Goal: Task Accomplishment & Management: Complete application form

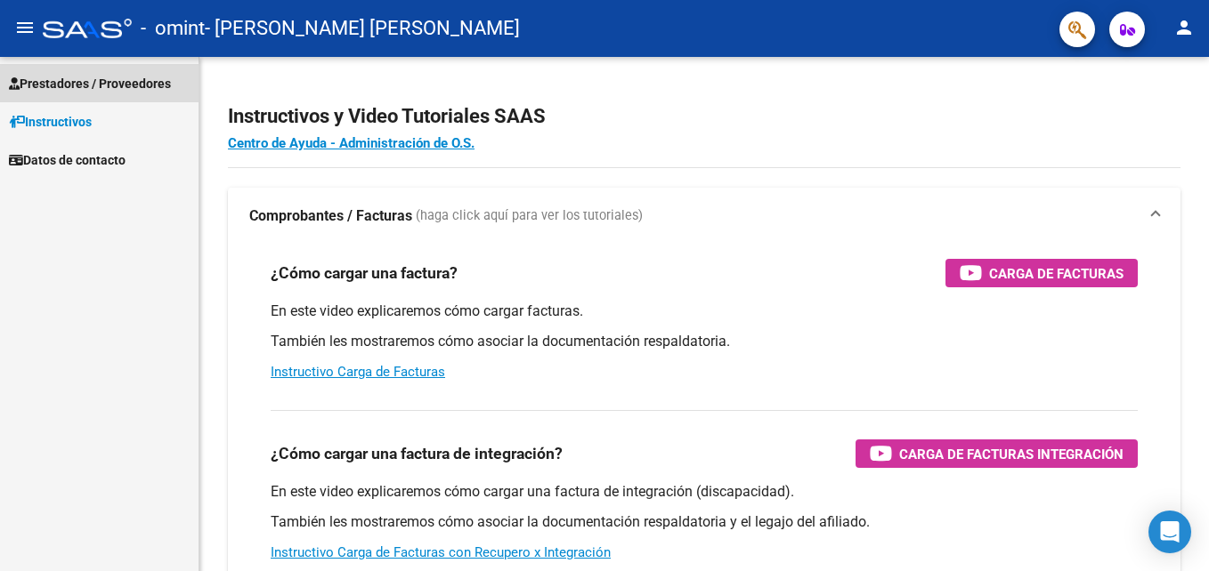
click at [125, 69] on link "Prestadores / Proveedores" at bounding box center [99, 83] width 198 height 38
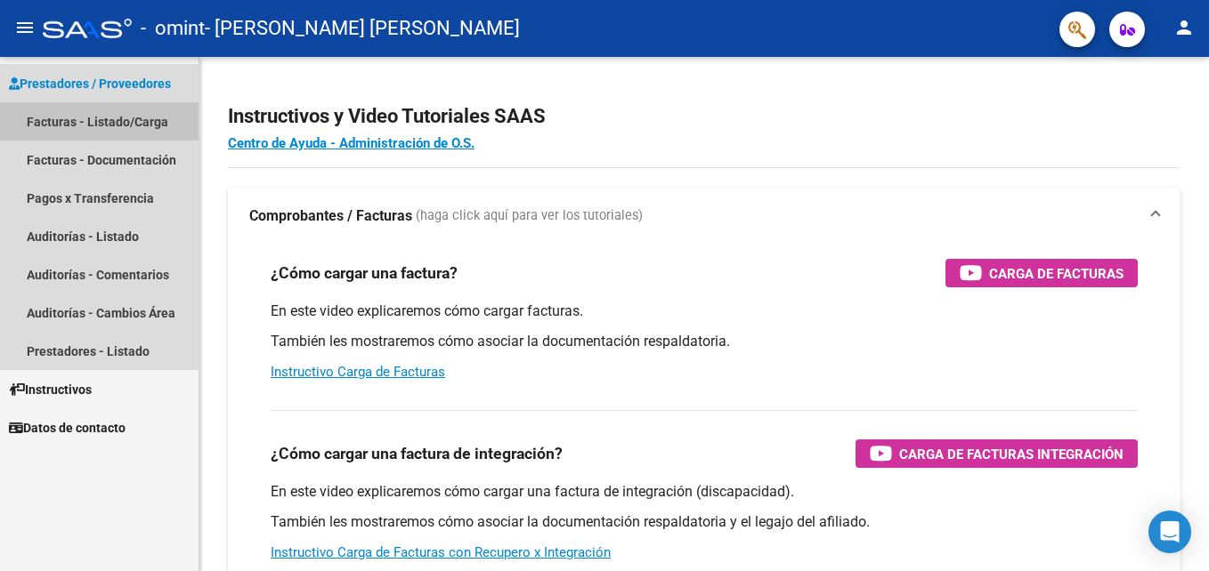
click at [120, 117] on link "Facturas - Listado/Carga" at bounding box center [99, 121] width 198 height 38
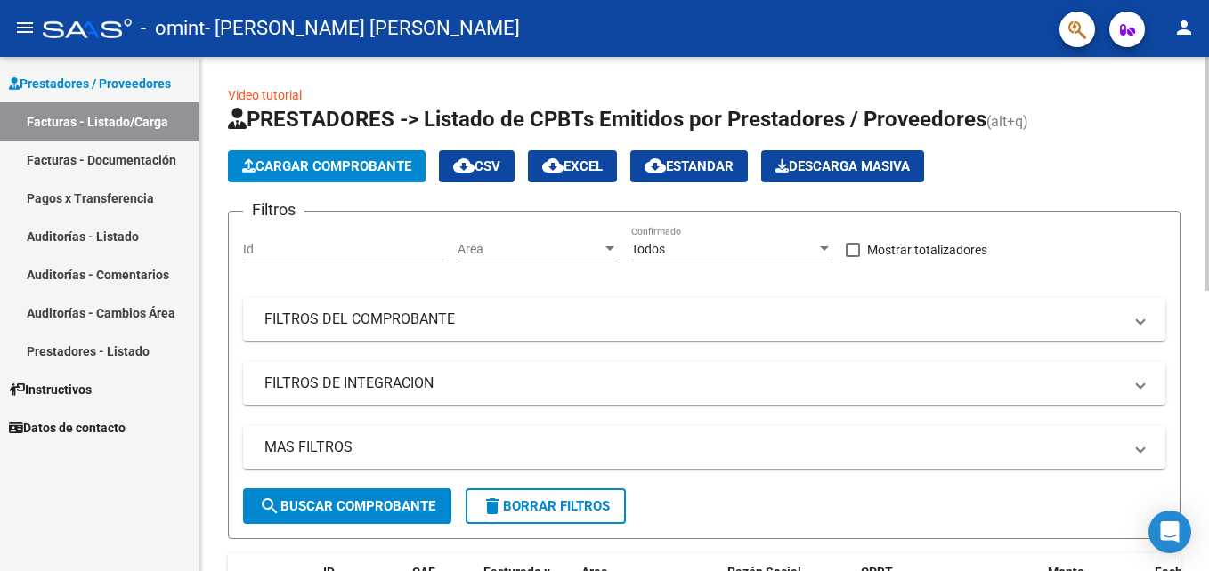
scroll to position [514, 0]
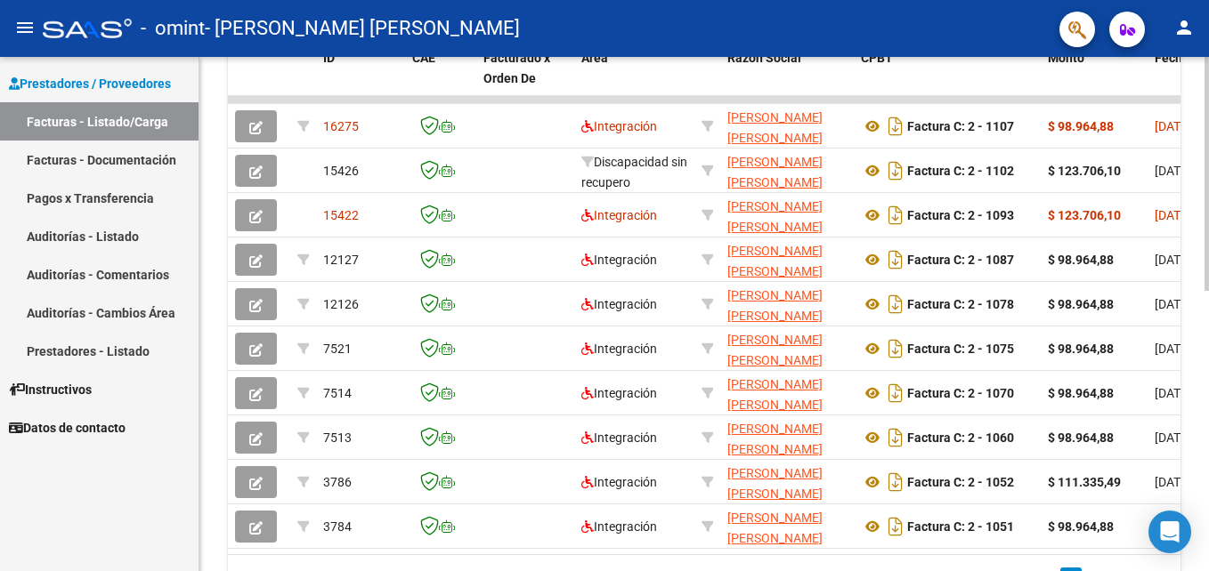
click at [1208, 523] on div at bounding box center [1206, 314] width 4 height 514
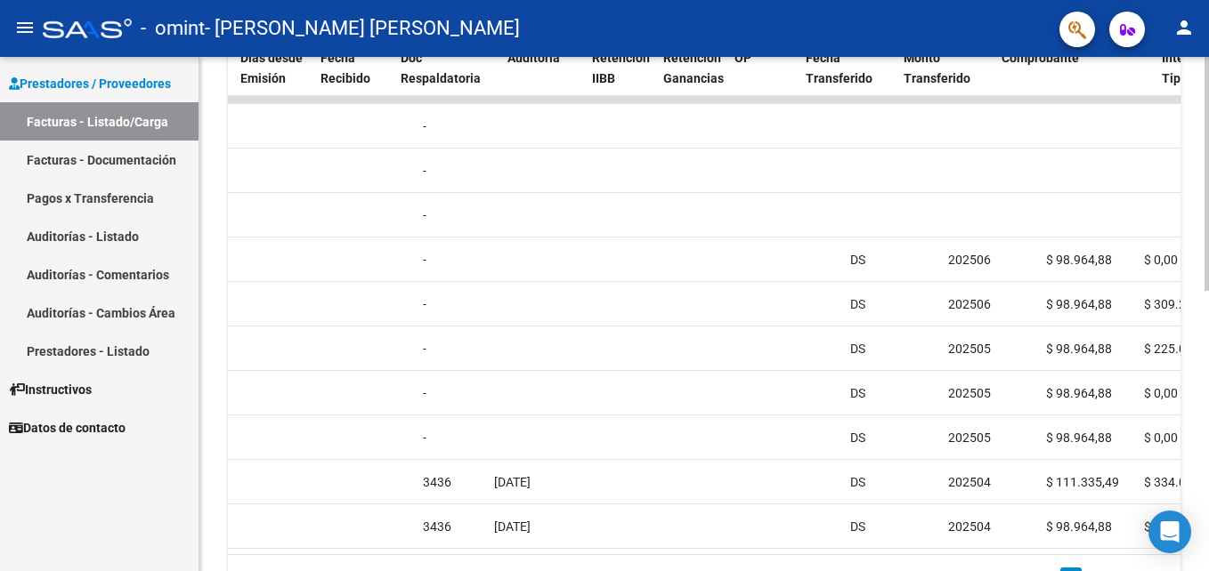
scroll to position [0, 994]
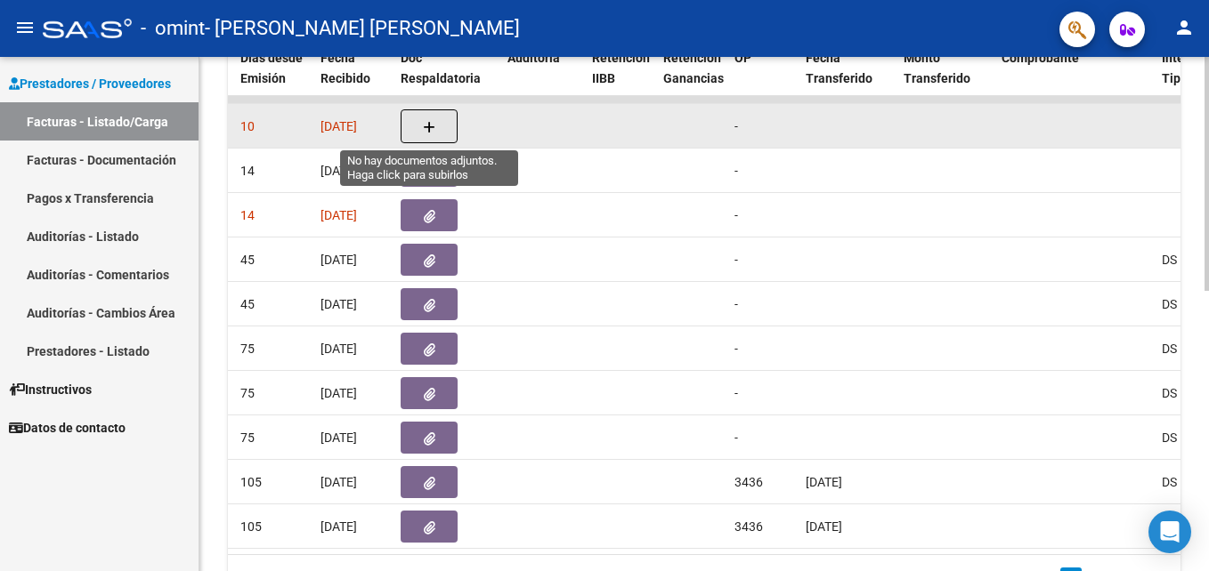
click at [438, 125] on button "button" at bounding box center [429, 126] width 57 height 34
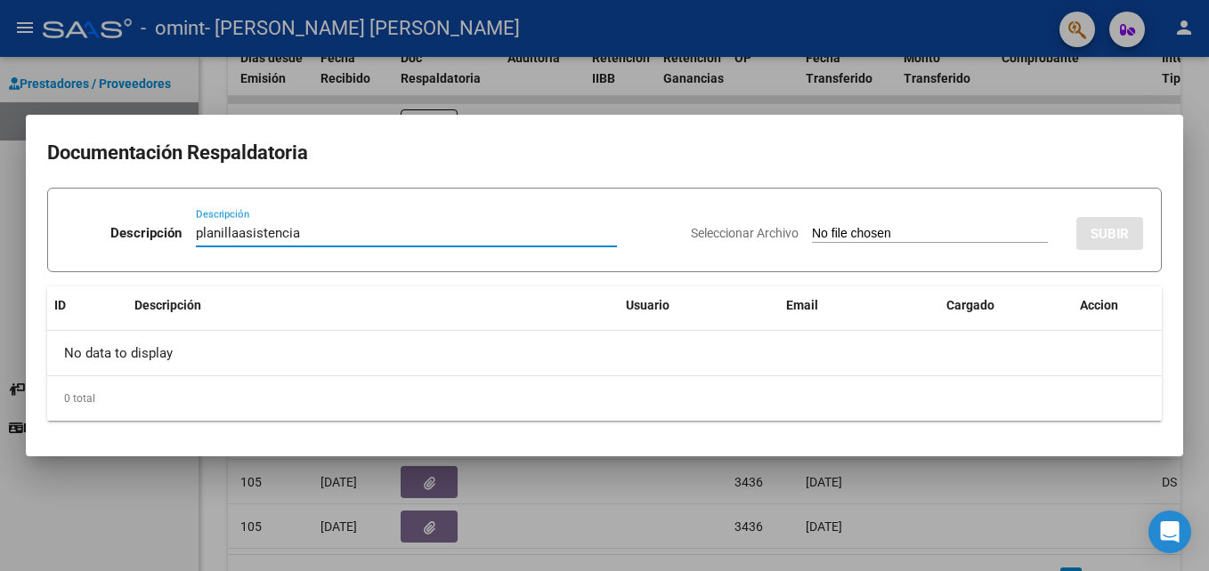
type input "planillaasistencia"
click at [453, 163] on h2 "Documentación Respaldatoria" at bounding box center [604, 153] width 1114 height 34
click at [372, 198] on form "Descripción planillaasistencia Descripción Seleccionar Archivo SUBIR" at bounding box center [604, 230] width 1114 height 85
click at [267, 341] on div "No data to display" at bounding box center [604, 353] width 1114 height 45
click at [724, 244] on div "Seleccionar Archivo SUBIR" at bounding box center [917, 230] width 452 height 54
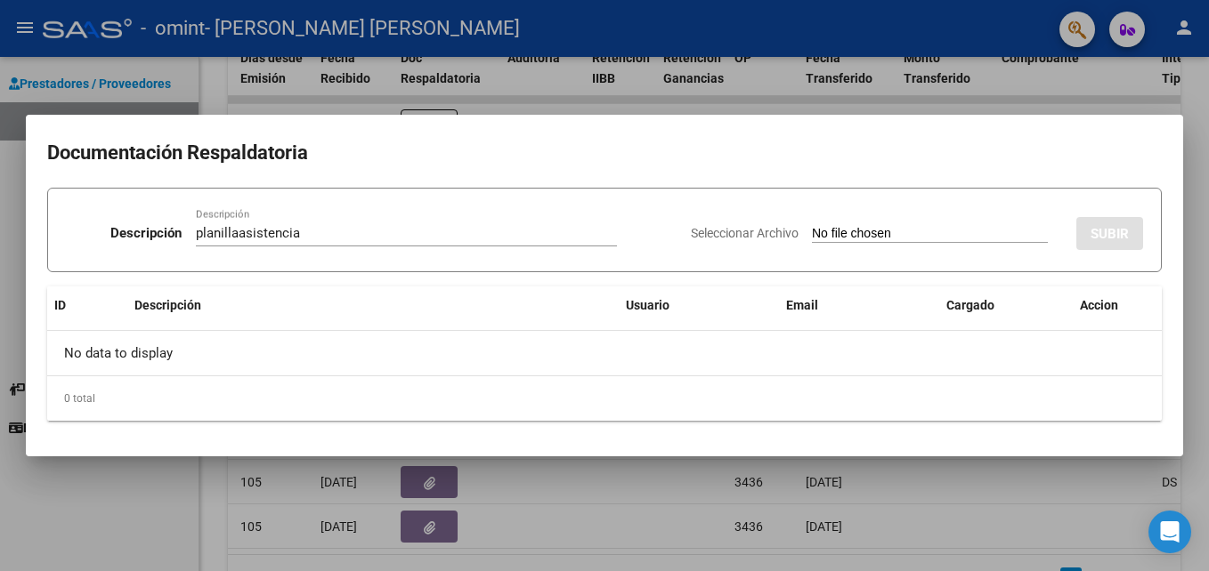
click at [1194, 439] on div at bounding box center [604, 285] width 1209 height 571
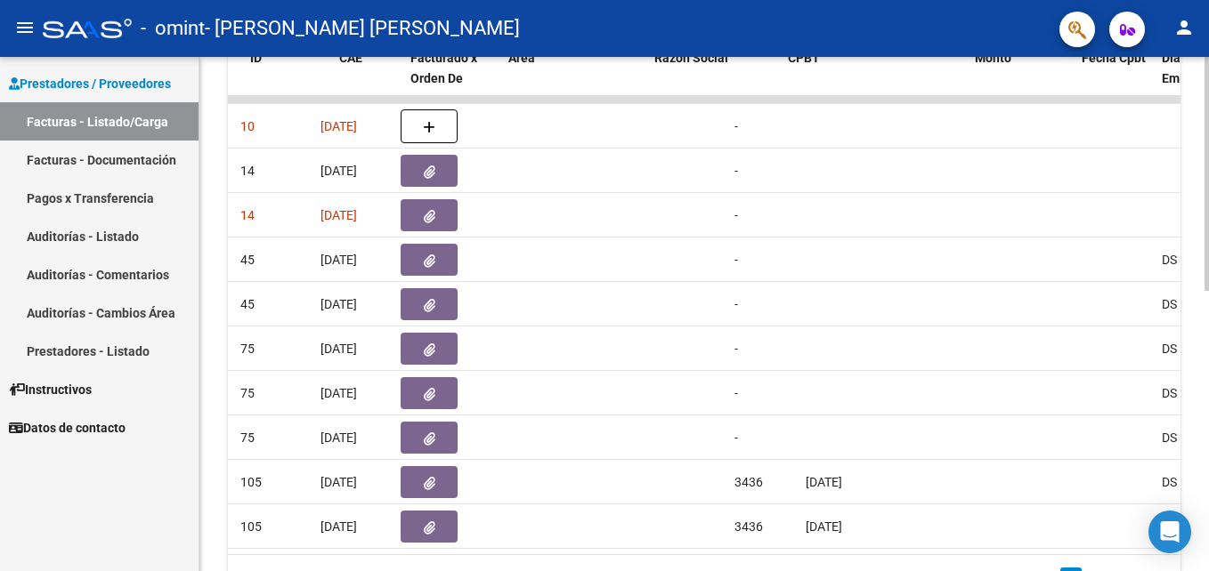
scroll to position [0, 0]
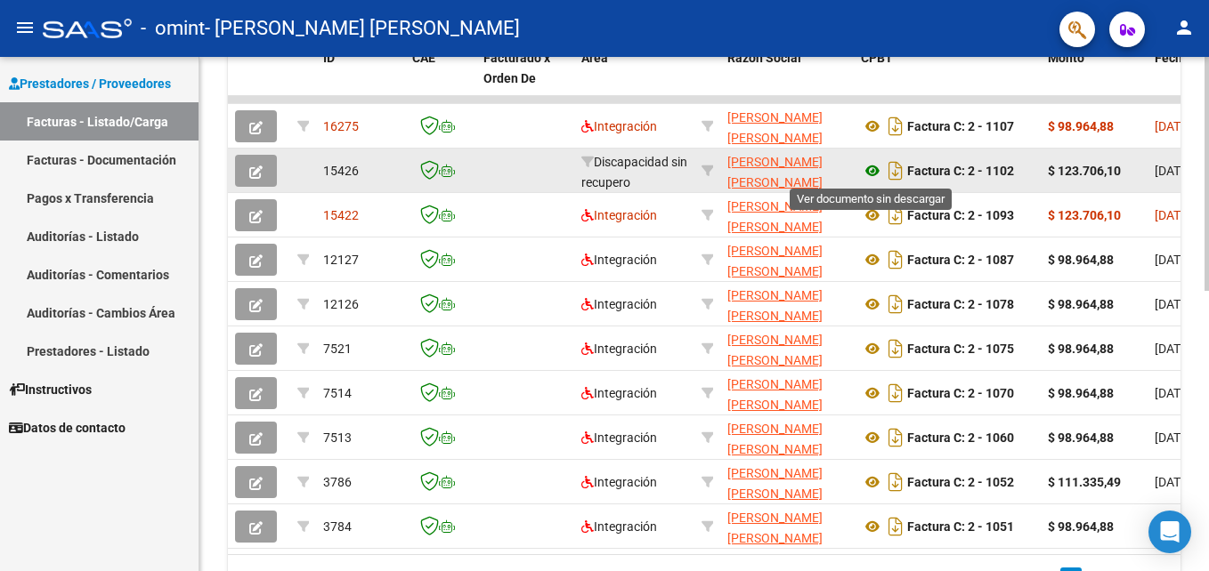
click at [871, 168] on icon at bounding box center [872, 170] width 23 height 21
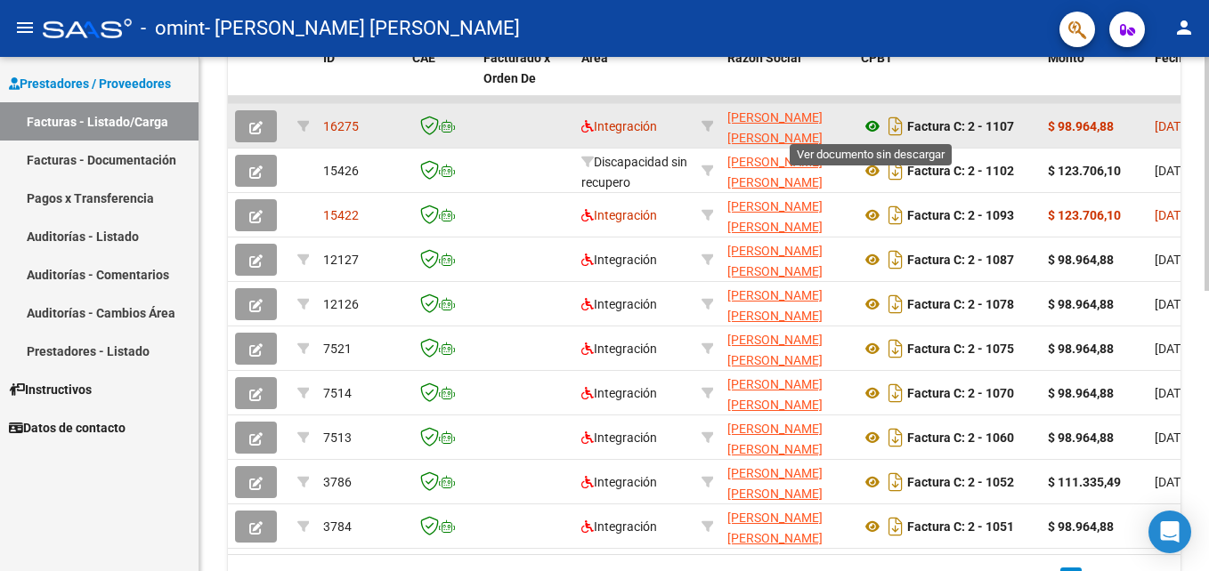
click at [870, 127] on icon at bounding box center [872, 126] width 23 height 21
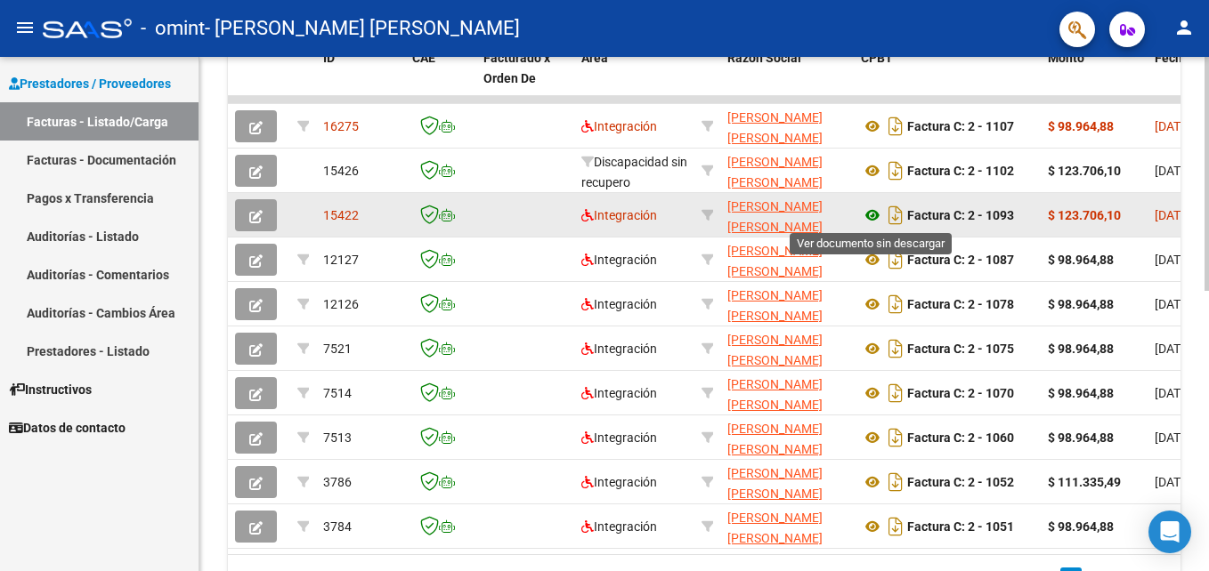
click at [866, 208] on icon at bounding box center [872, 215] width 23 height 21
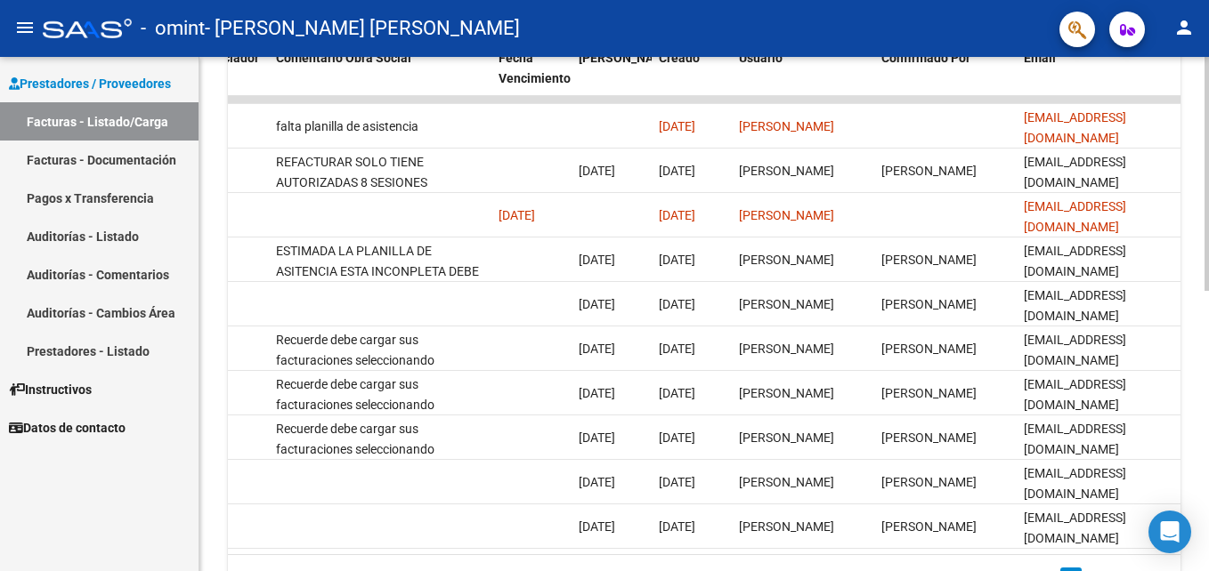
scroll to position [0, 2800]
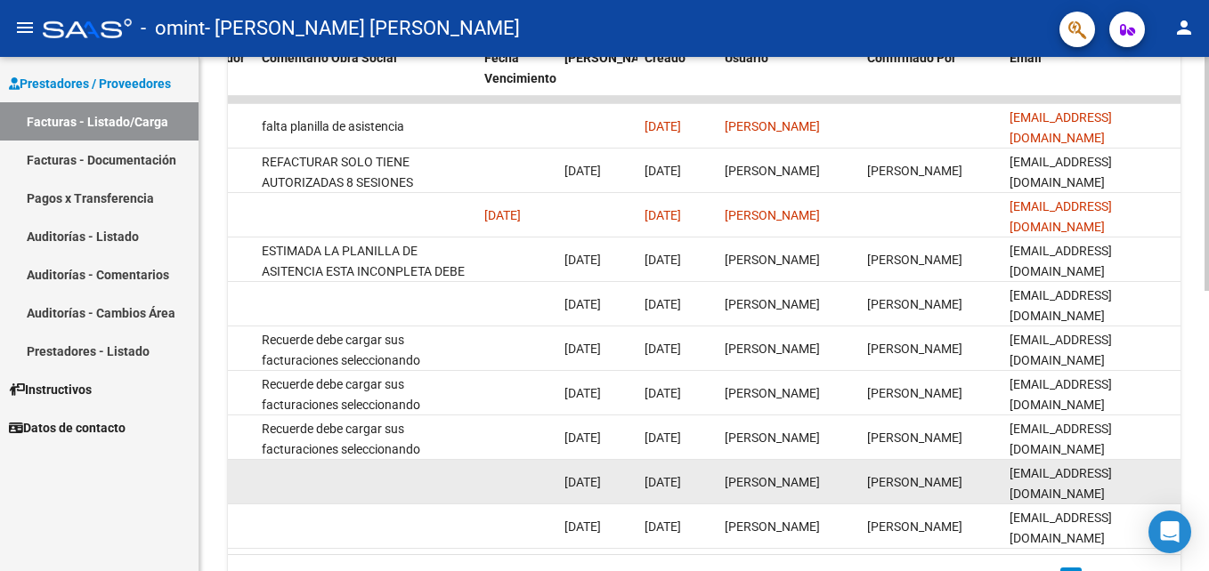
click at [915, 465] on datatable-body-cell "[PERSON_NAME]" at bounding box center [931, 482] width 142 height 44
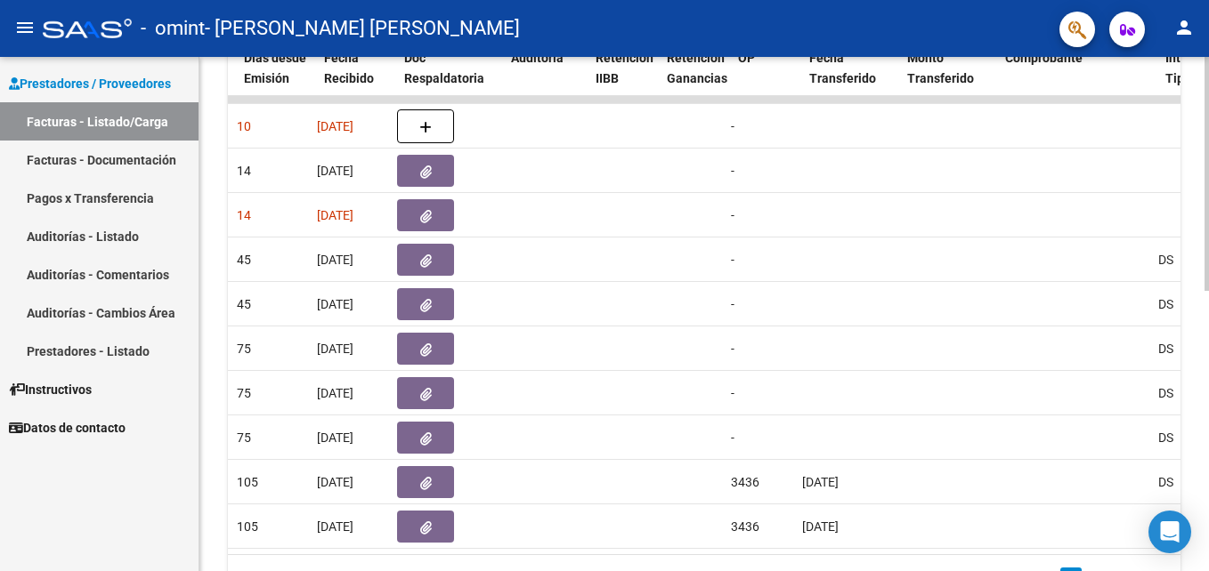
scroll to position [0, 983]
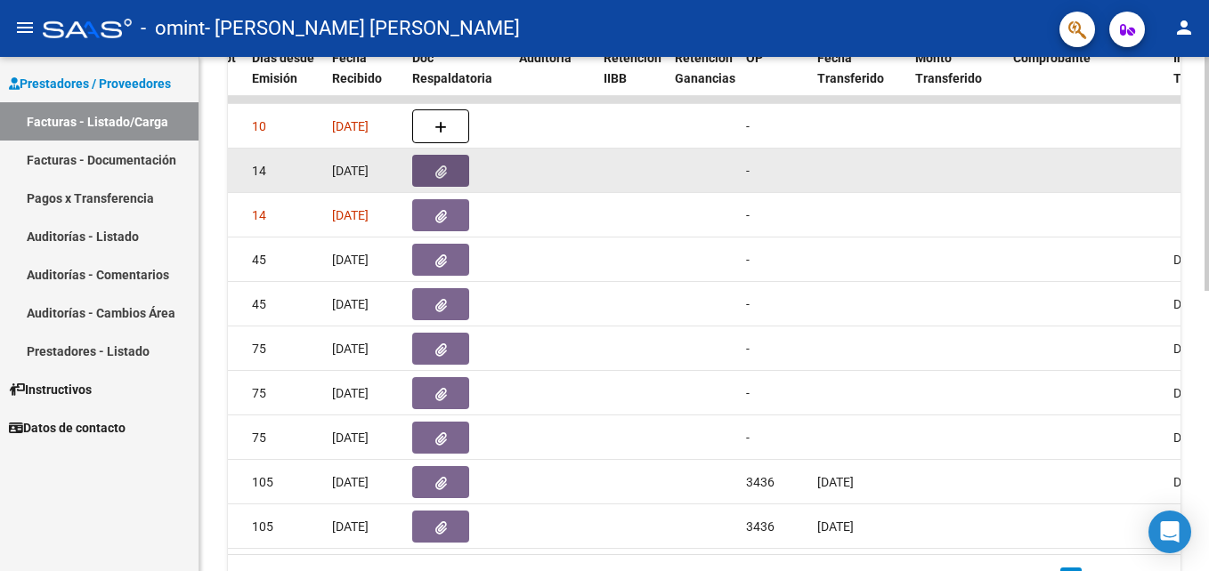
click at [450, 183] on button "button" at bounding box center [440, 171] width 57 height 32
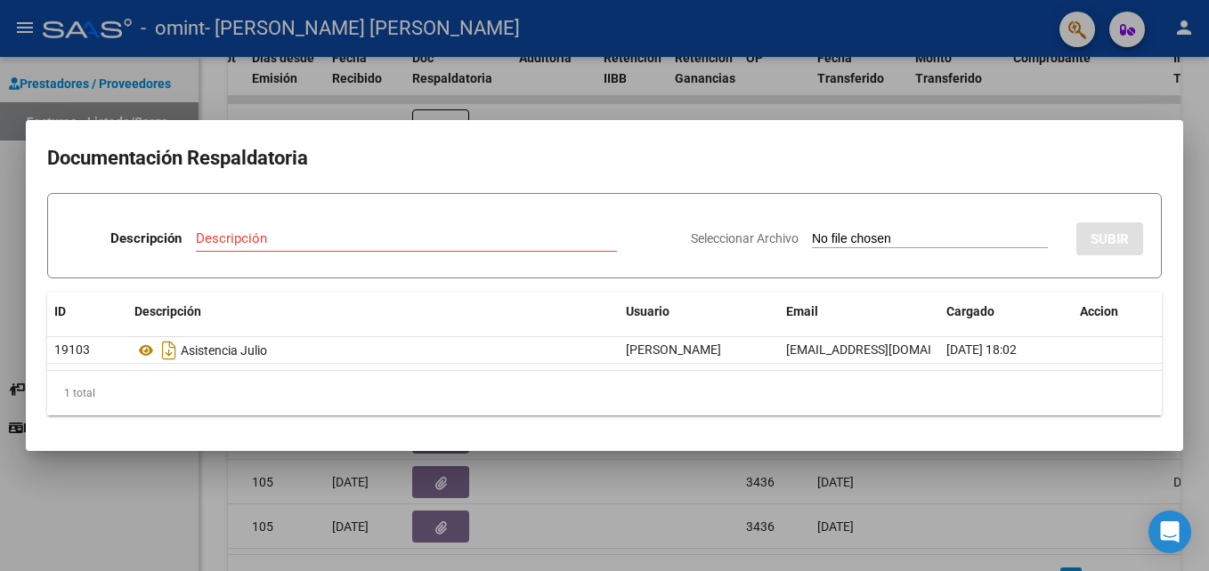
click at [1196, 133] on div at bounding box center [604, 285] width 1209 height 571
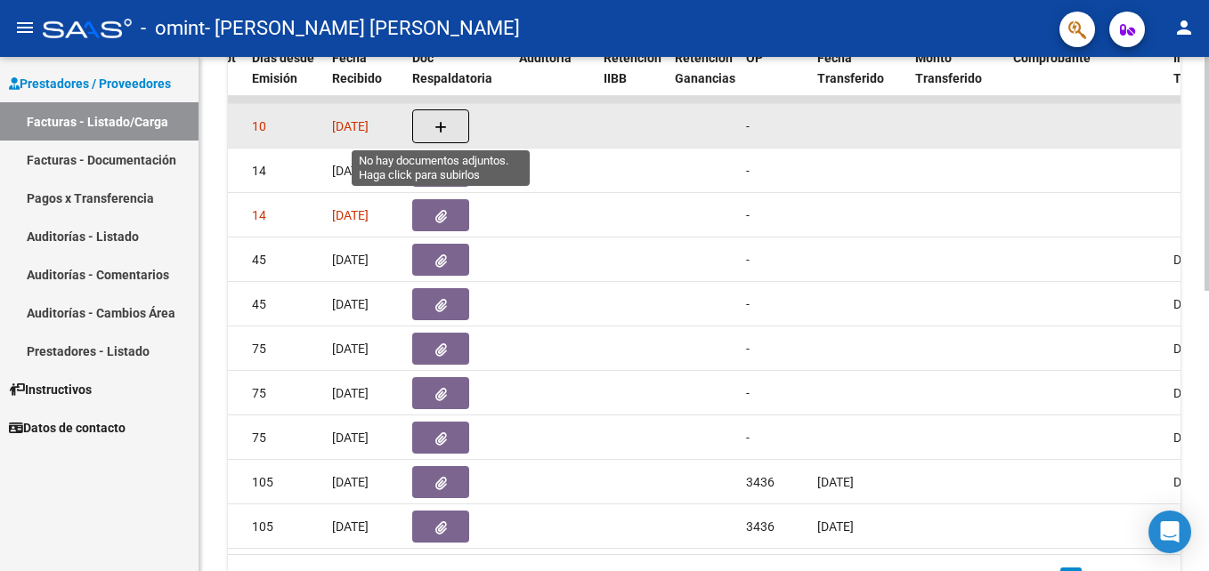
click at [430, 121] on button "button" at bounding box center [440, 126] width 57 height 34
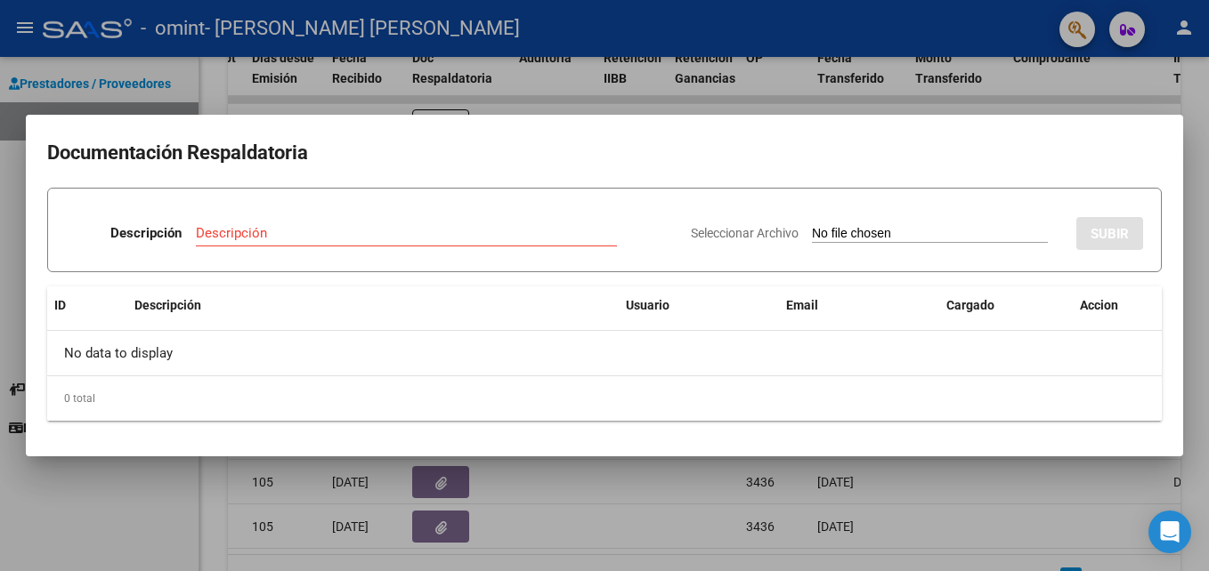
click at [245, 254] on div "Descripción" at bounding box center [406, 242] width 421 height 44
click at [239, 225] on input "Descripción" at bounding box center [406, 233] width 421 height 16
type input "plani"
click at [343, 402] on div "0 total" at bounding box center [604, 398] width 1114 height 45
click at [642, 524] on div at bounding box center [604, 285] width 1209 height 571
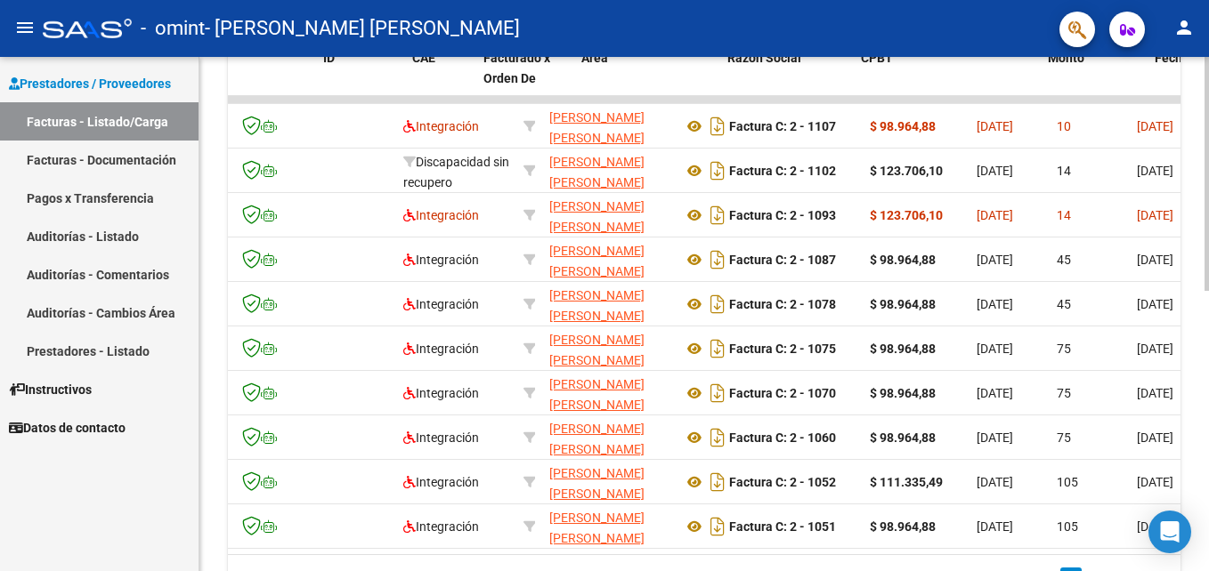
scroll to position [0, 0]
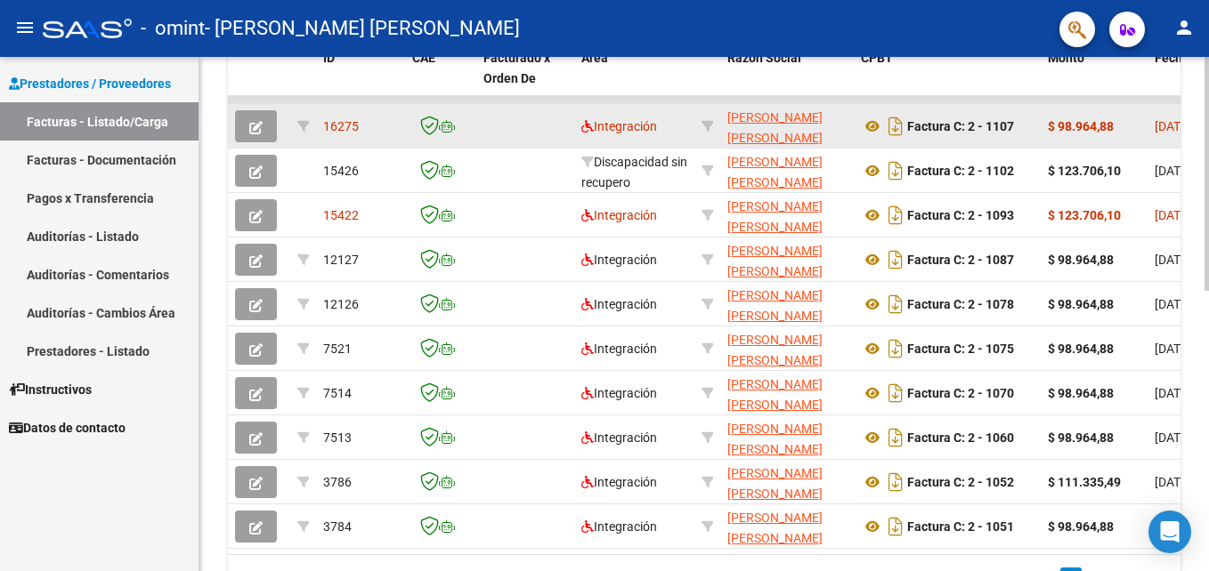
click at [266, 131] on button "button" at bounding box center [256, 126] width 42 height 32
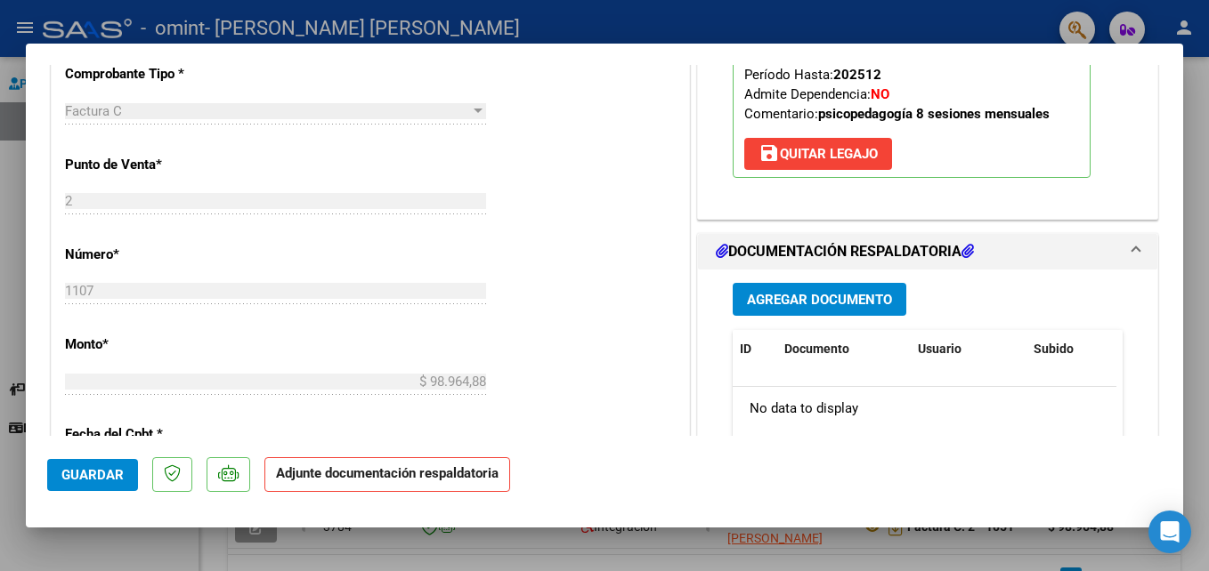
scroll to position [659, 0]
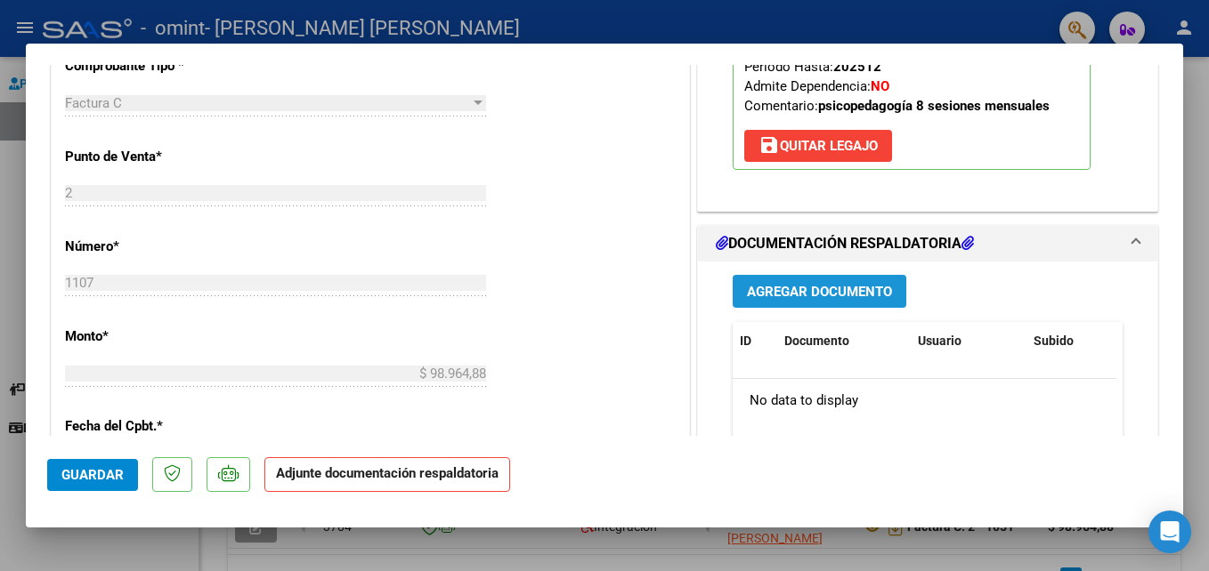
click at [779, 295] on span "Agregar Documento" at bounding box center [819, 292] width 145 height 16
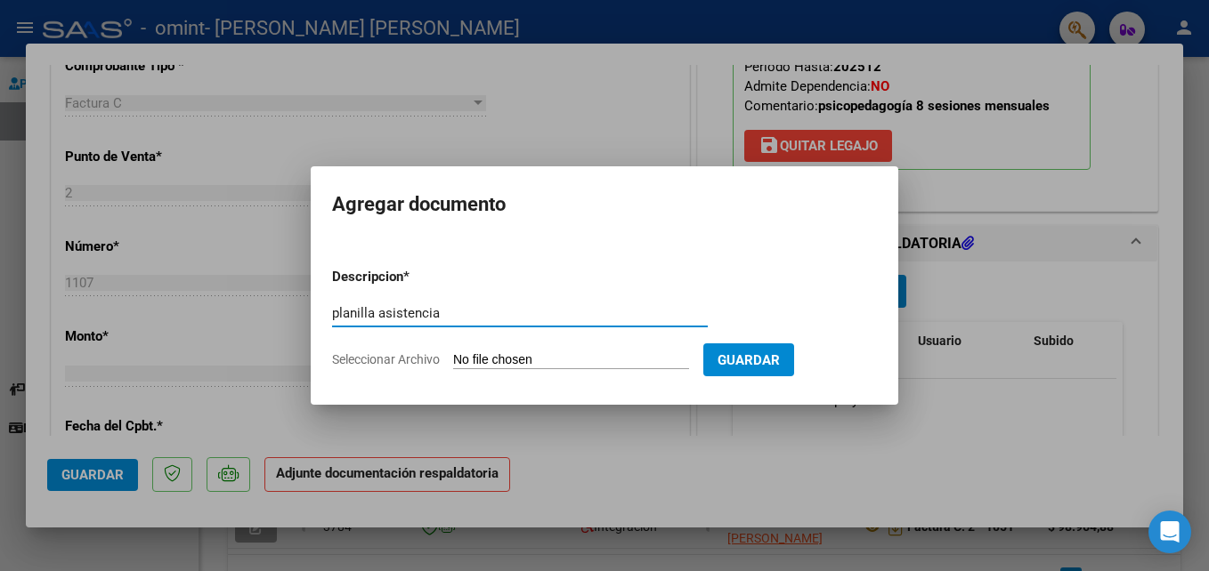
type input "planilla asistencia"
click at [481, 355] on input "Seleccionar Archivo" at bounding box center [571, 360] width 236 height 17
click at [723, 360] on span "Guardar" at bounding box center [748, 360] width 62 height 16
click at [425, 358] on span "Seleccionar Archivo" at bounding box center [386, 359] width 108 height 14
click at [453, 358] on input "Seleccionar Archivo" at bounding box center [571, 360] width 236 height 17
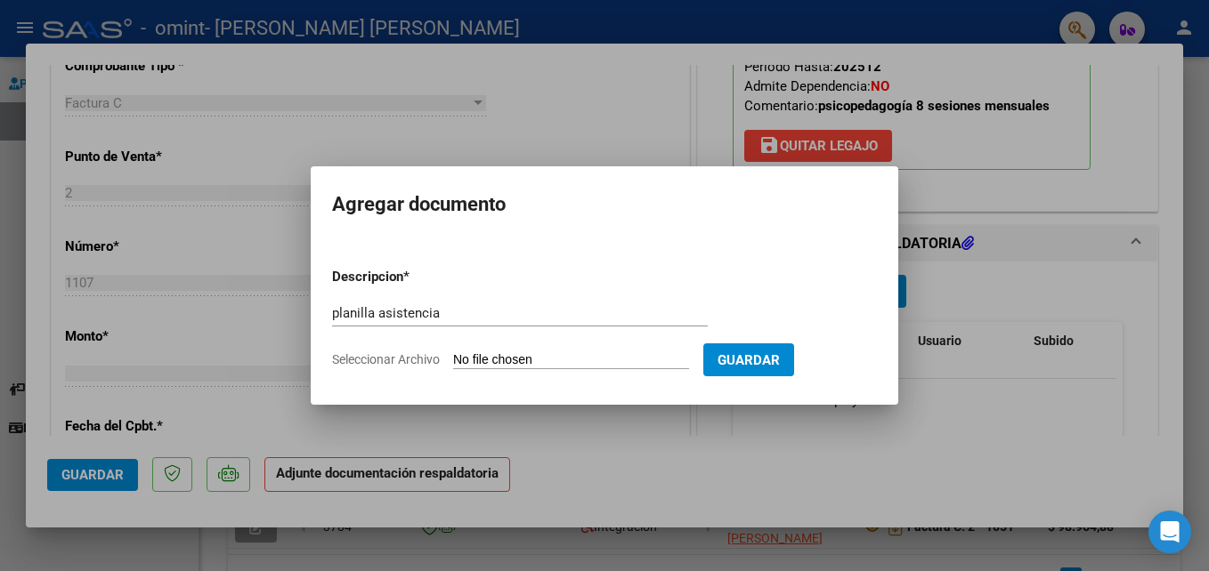
type input "C:\fakepath\[PERSON_NAME].pdf"
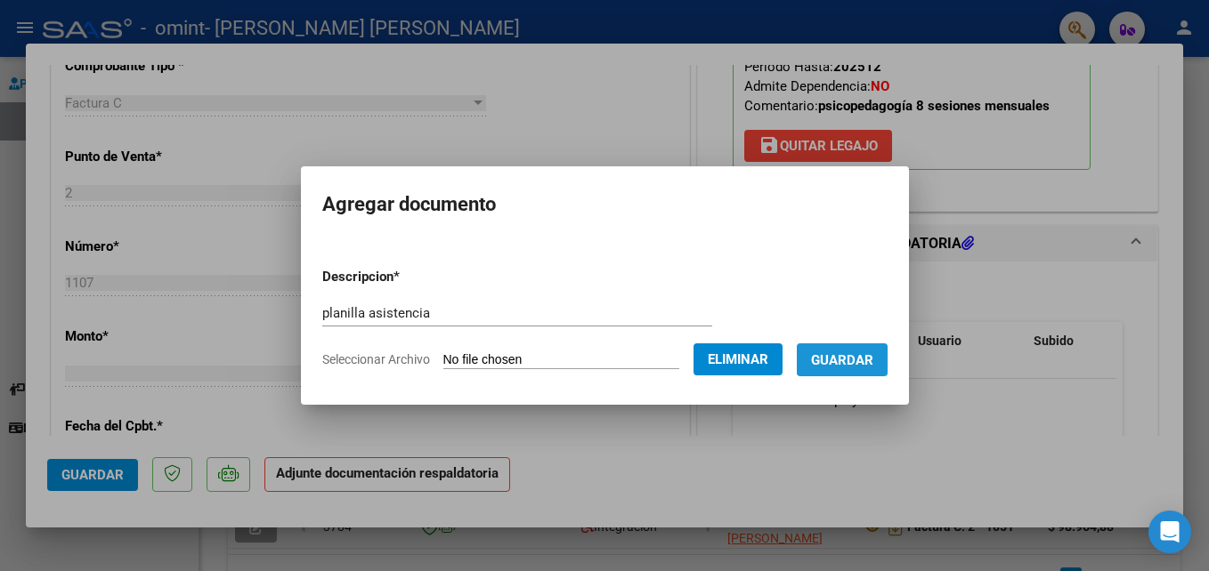
click at [846, 355] on span "Guardar" at bounding box center [842, 360] width 62 height 16
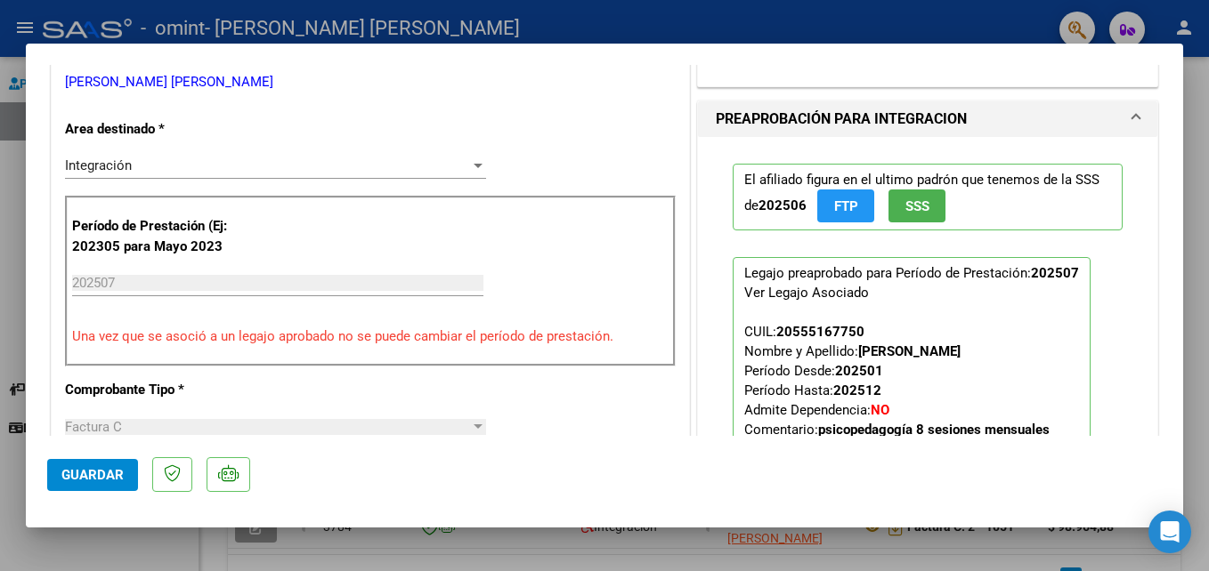
scroll to position [299, 0]
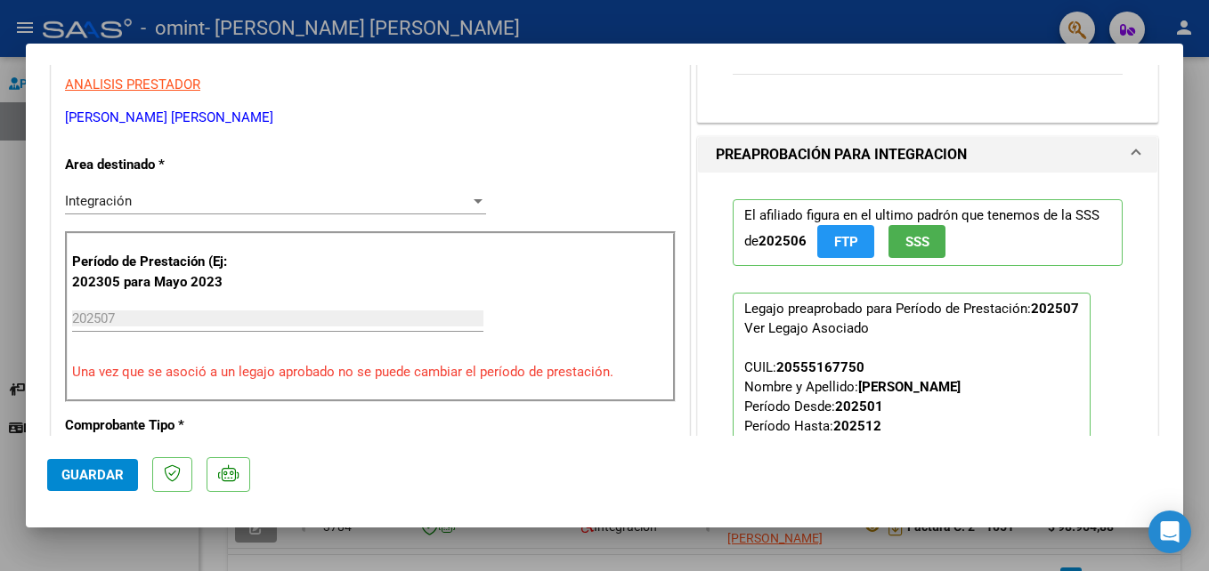
click at [1208, 125] on html "menu - omint - [PERSON_NAME] [PERSON_NAME] person Prestadores / Proveedores Fac…" at bounding box center [604, 285] width 1209 height 571
click at [541, 563] on div at bounding box center [604, 285] width 1209 height 571
type input "$ 0,00"
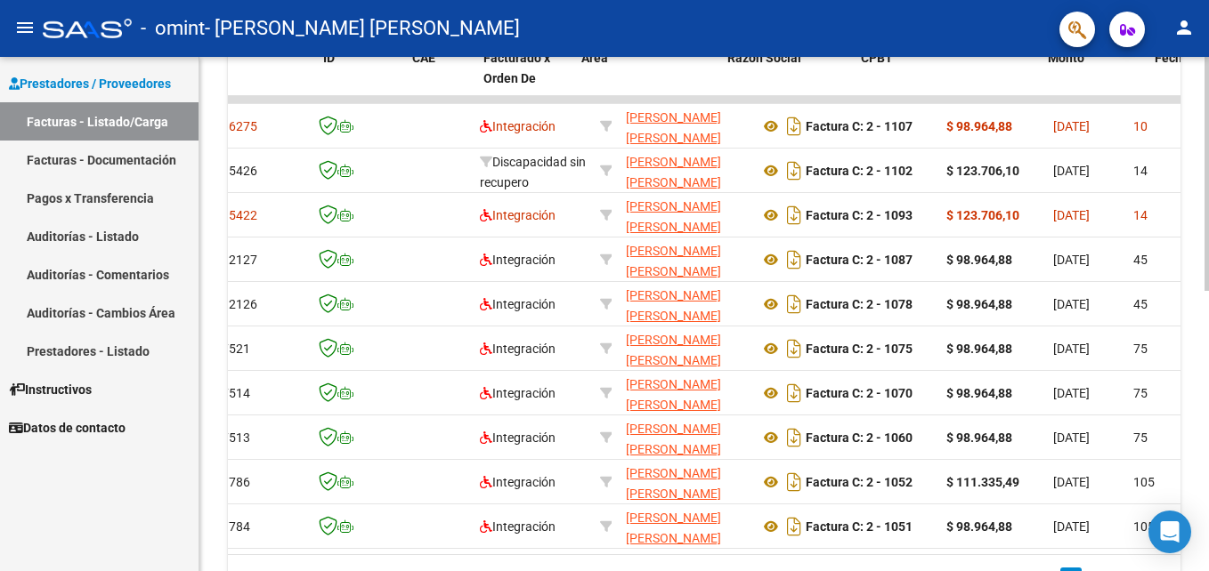
scroll to position [0, 0]
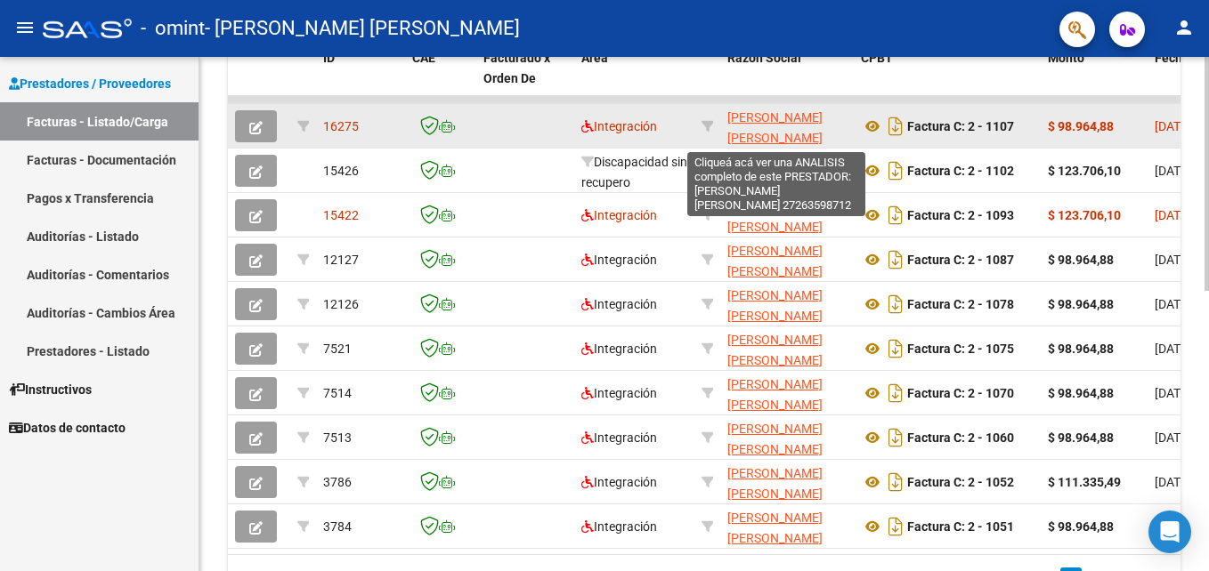
click at [729, 118] on span "[PERSON_NAME] [PERSON_NAME]" at bounding box center [774, 127] width 95 height 35
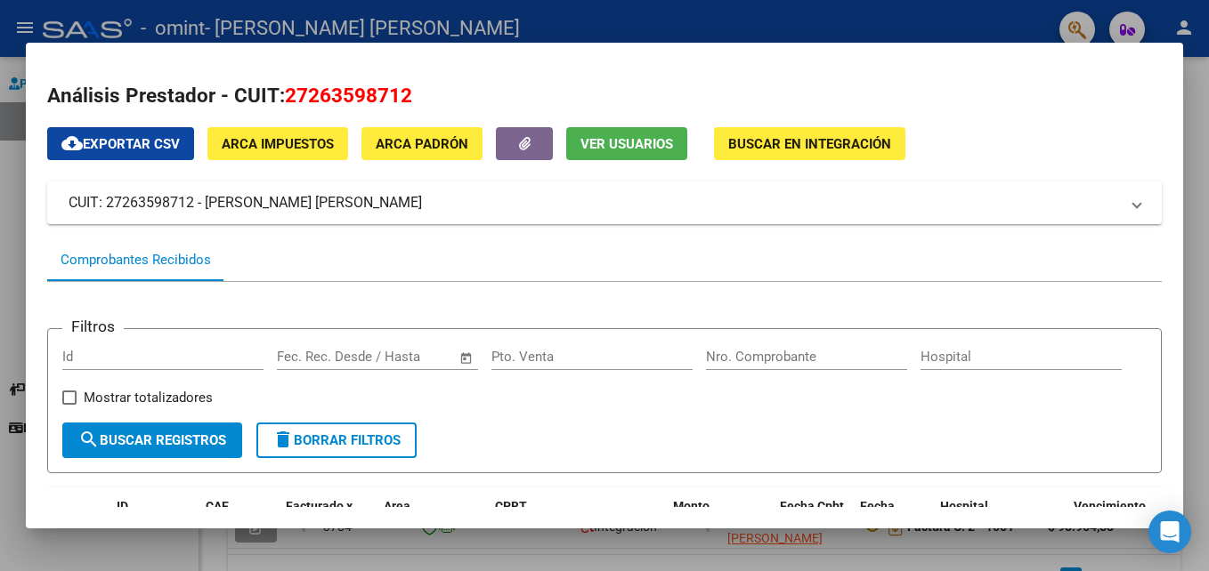
click at [1208, 131] on html "menu - omint - [PERSON_NAME] [PERSON_NAME] person Prestadores / Proveedores Fac…" at bounding box center [604, 285] width 1209 height 571
click at [1207, 210] on div at bounding box center [604, 285] width 1209 height 571
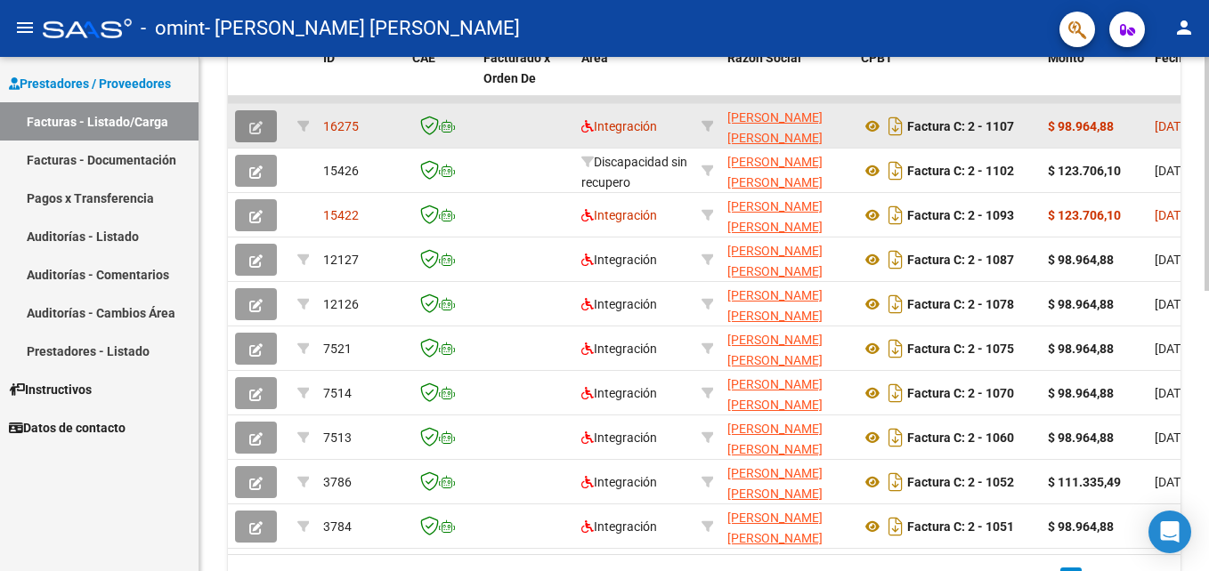
click at [259, 124] on icon "button" at bounding box center [255, 127] width 13 height 13
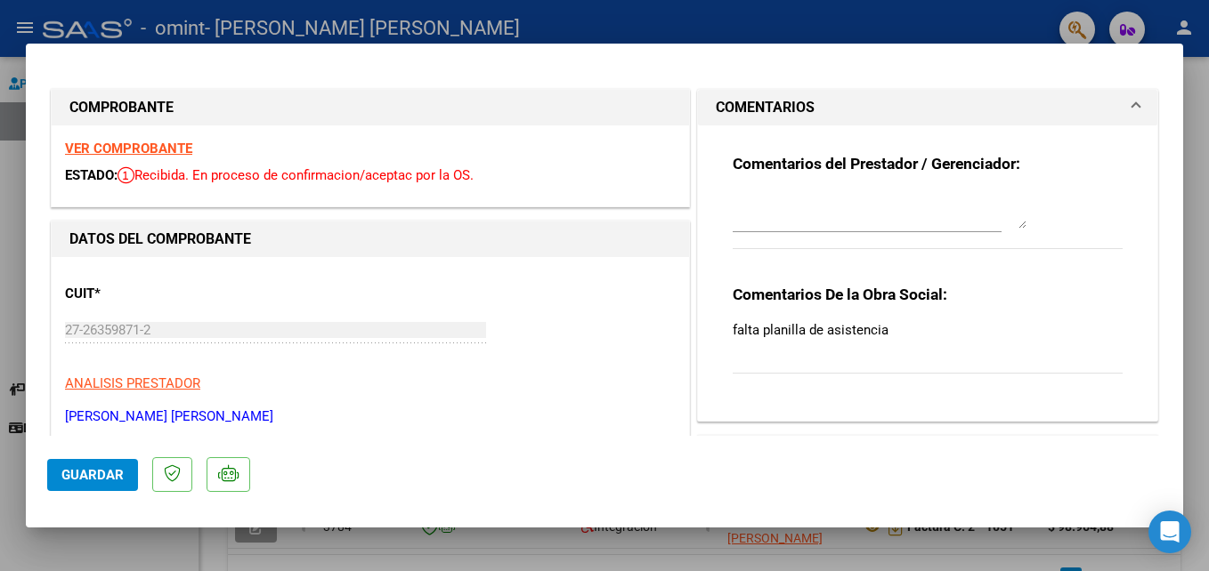
click at [773, 215] on textarea at bounding box center [880, 211] width 294 height 36
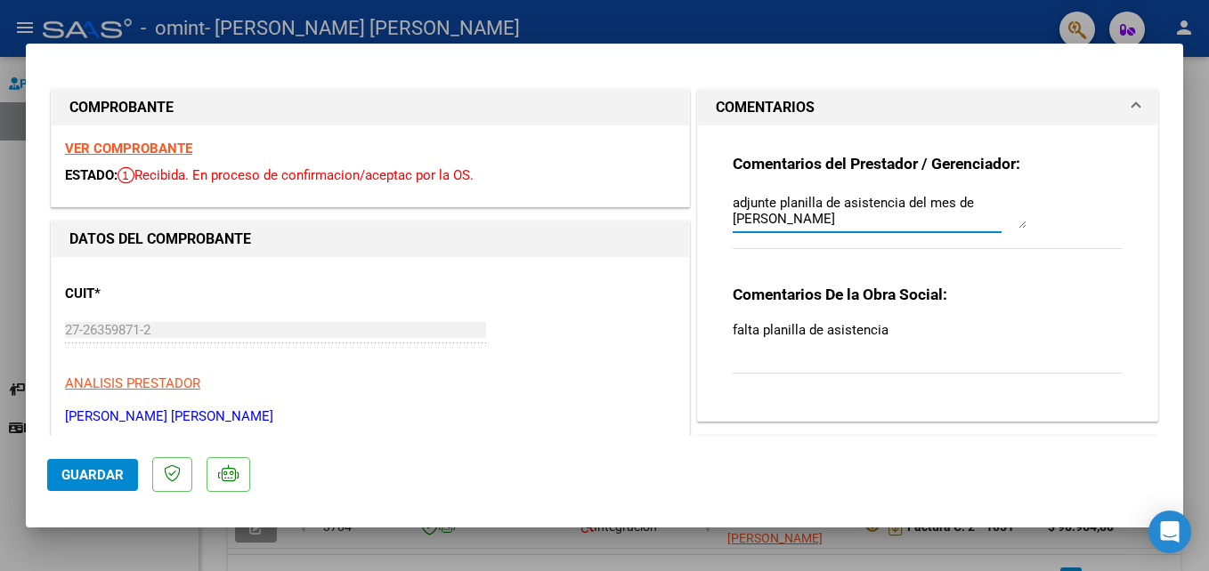
type textarea "adjunte planilla de asistencia del mes de [PERSON_NAME]"
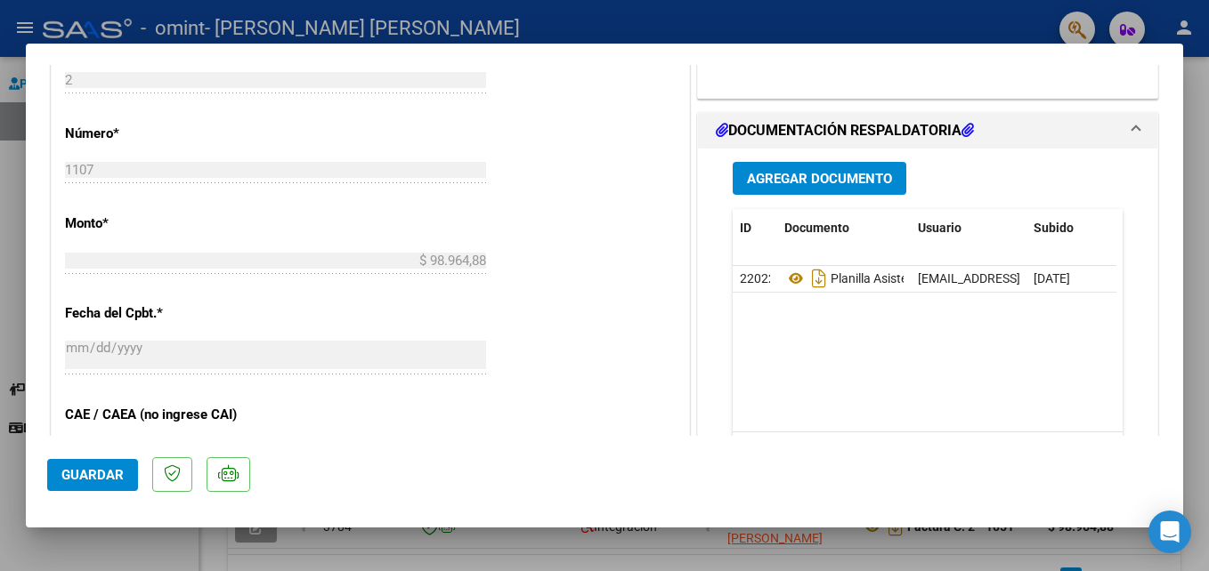
scroll to position [775, 0]
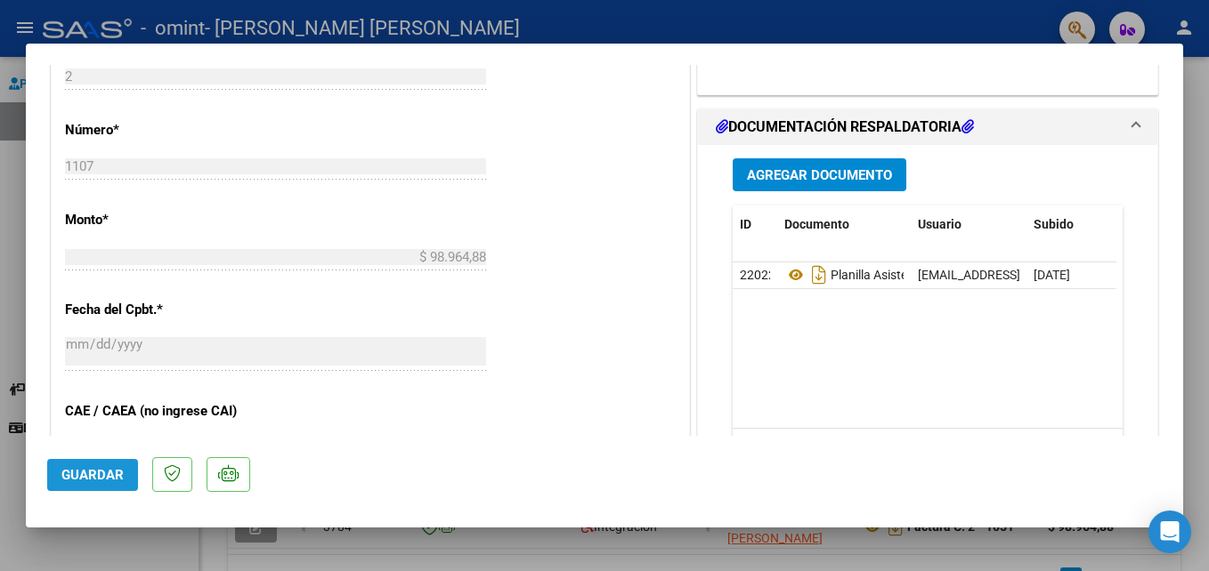
click at [103, 467] on span "Guardar" at bounding box center [92, 475] width 62 height 16
click at [1204, 126] on div at bounding box center [604, 285] width 1209 height 571
type input "$ 0,00"
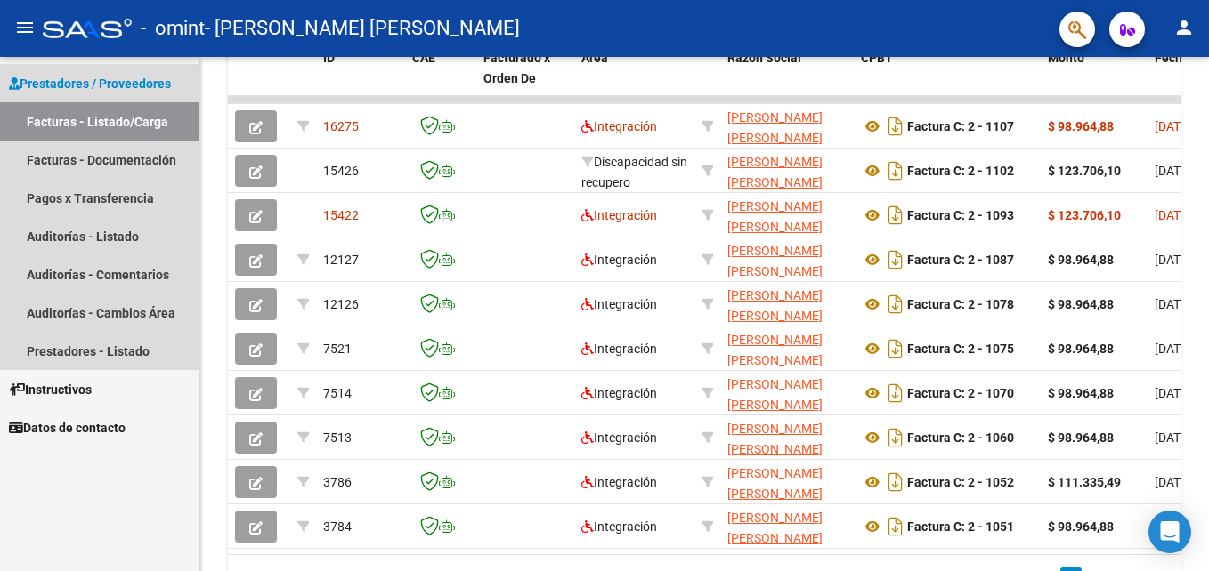
click at [116, 115] on link "Facturas - Listado/Carga" at bounding box center [99, 121] width 198 height 38
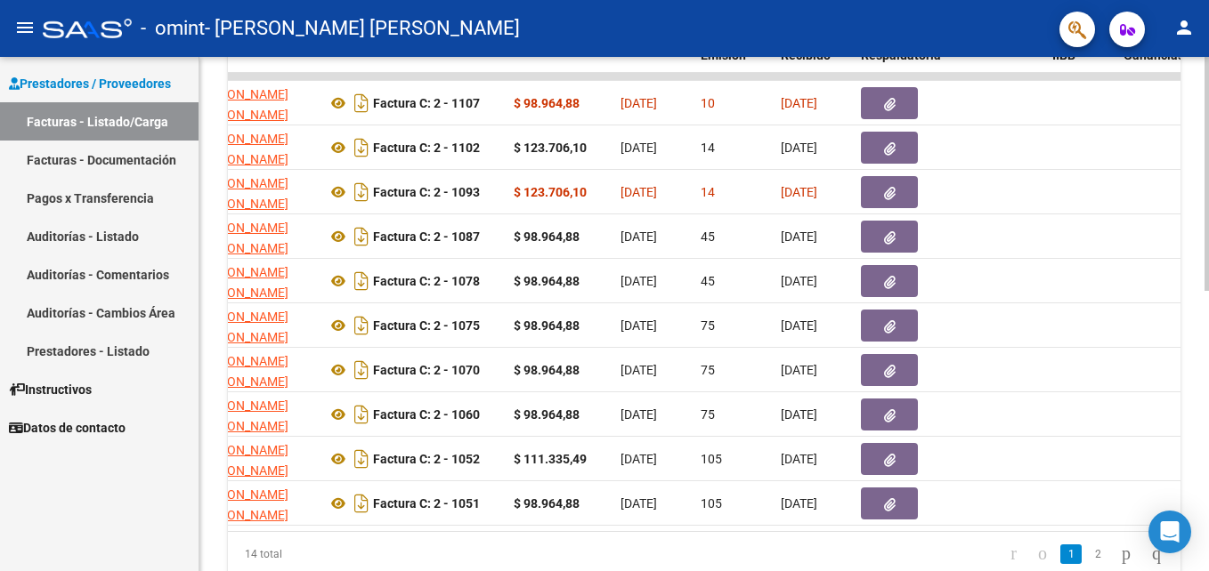
scroll to position [614, 0]
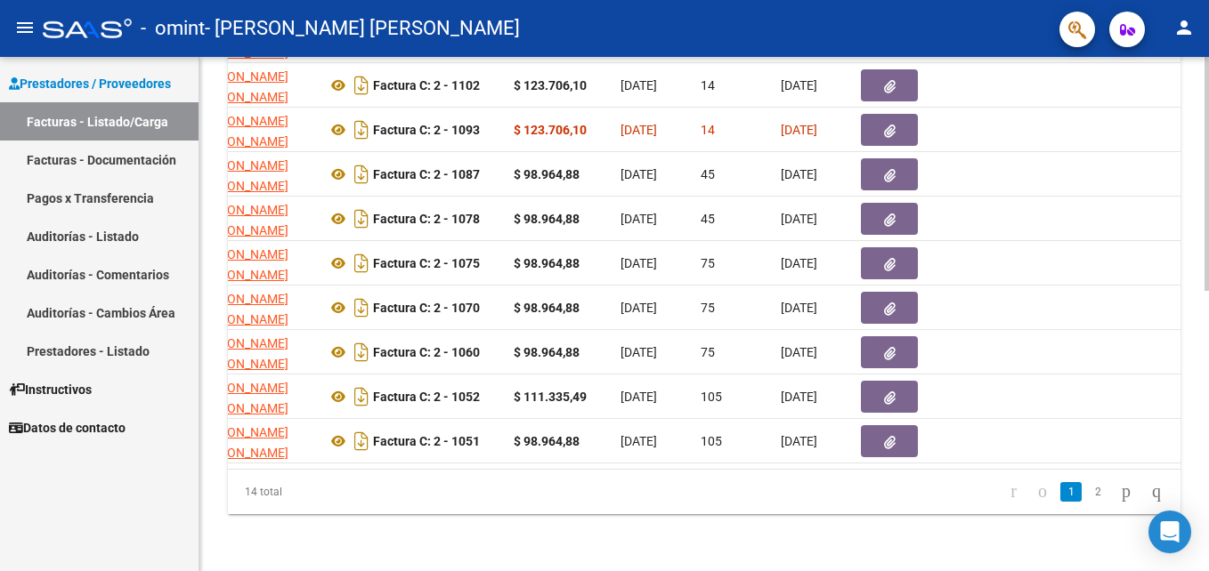
click at [1208, 565] on html "menu - omint - [PERSON_NAME] [PERSON_NAME] person Prestadores / Proveedores Fac…" at bounding box center [604, 285] width 1209 height 571
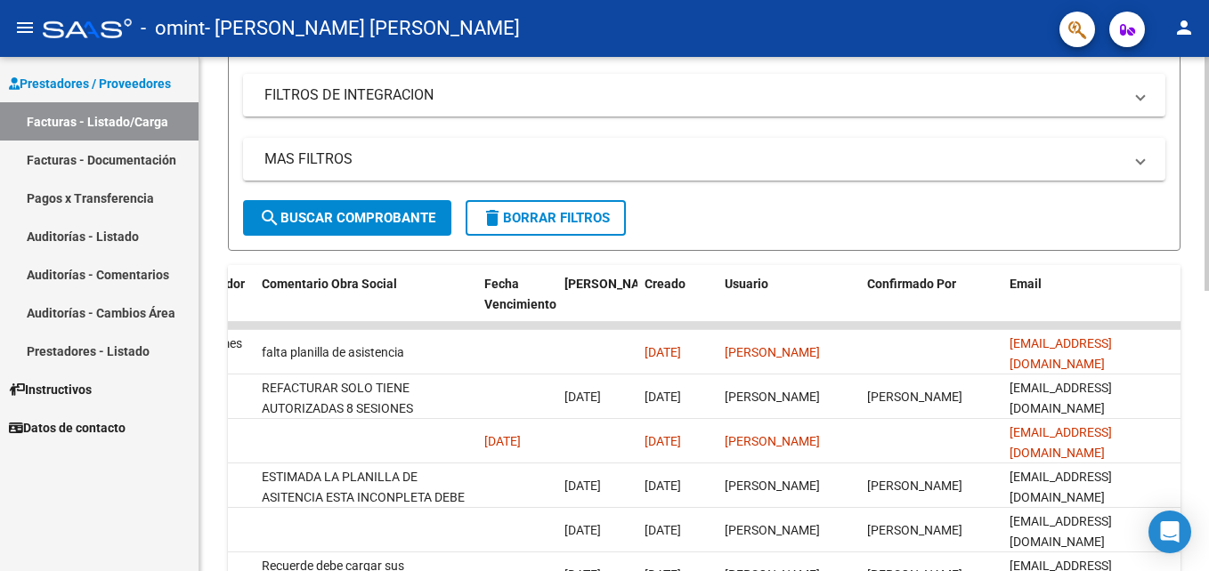
scroll to position [276, 0]
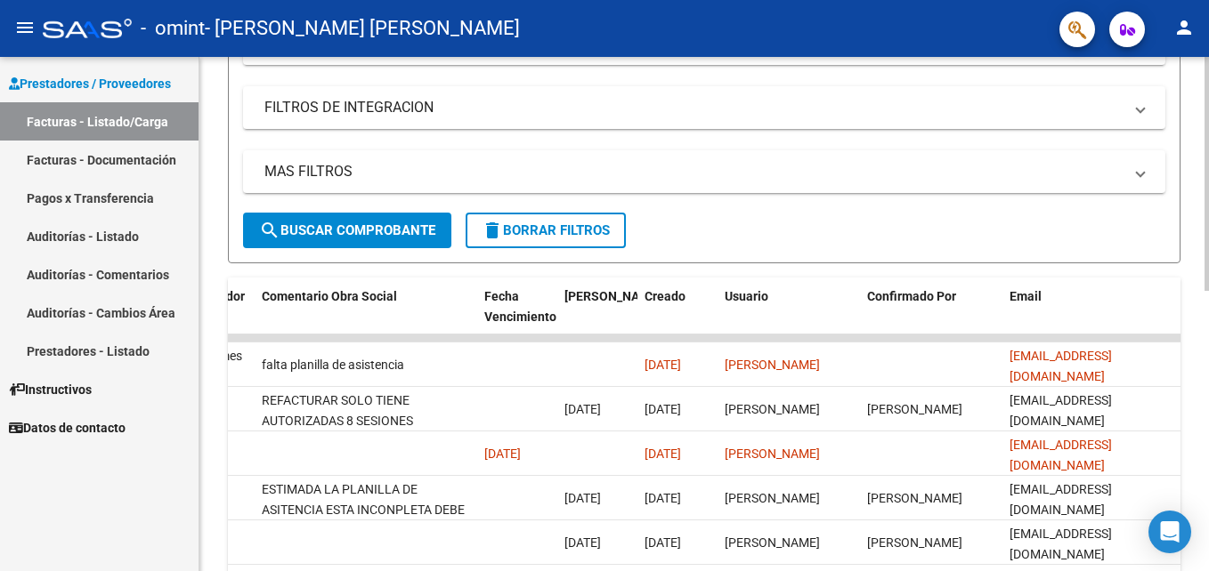
click at [1206, 270] on div at bounding box center [1206, 303] width 4 height 234
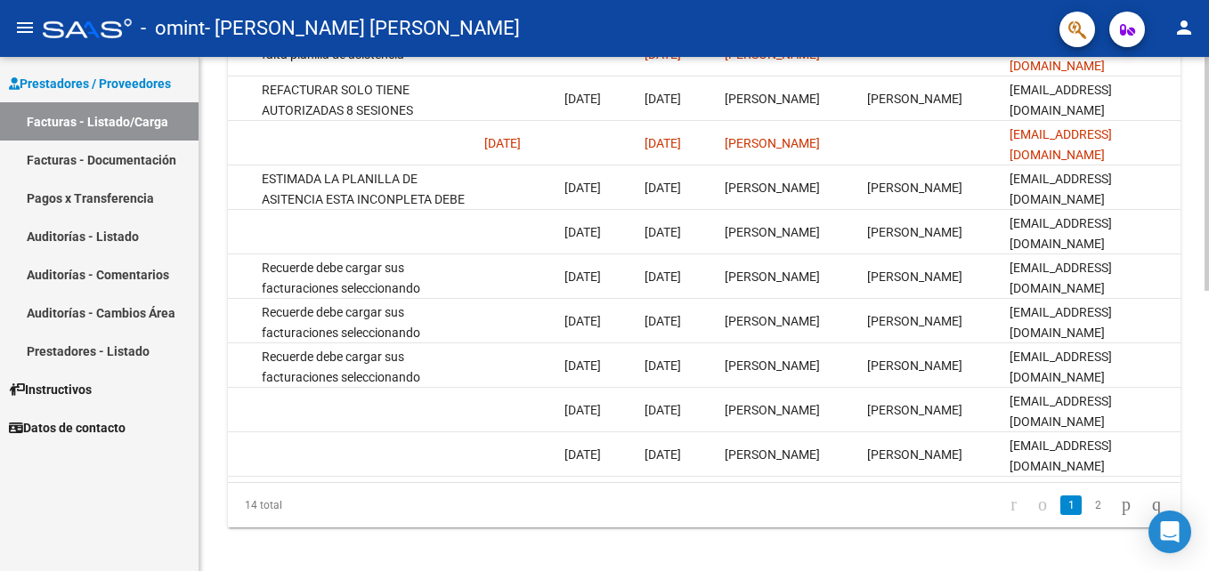
scroll to position [614, 0]
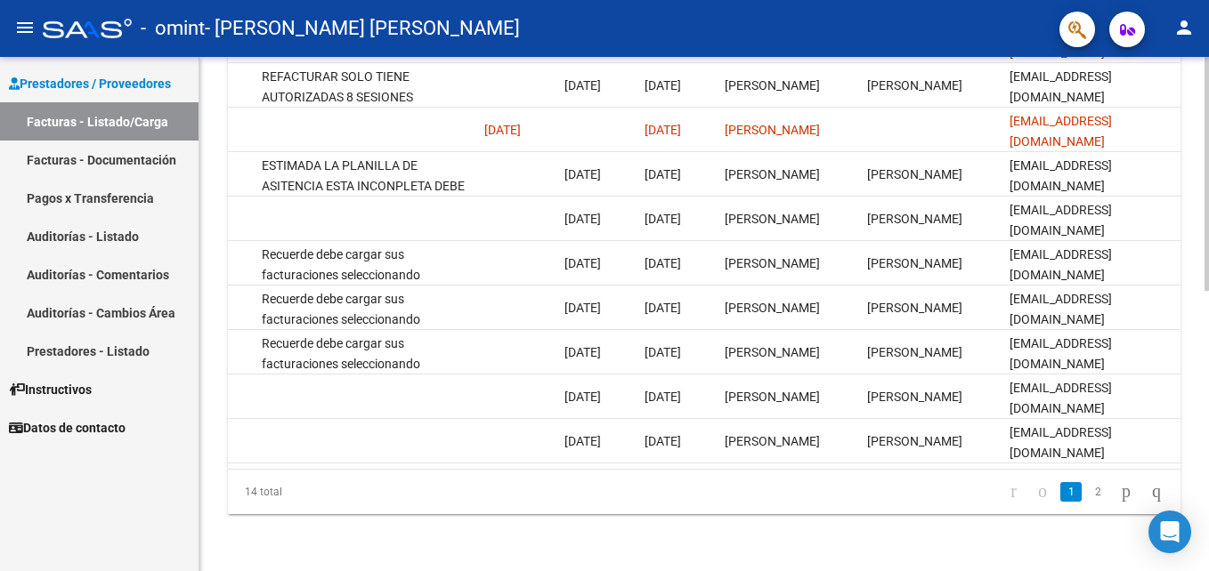
click at [1208, 381] on html "menu - omint - [PERSON_NAME] [PERSON_NAME] person Prestadores / Proveedores Fac…" at bounding box center [604, 285] width 1209 height 571
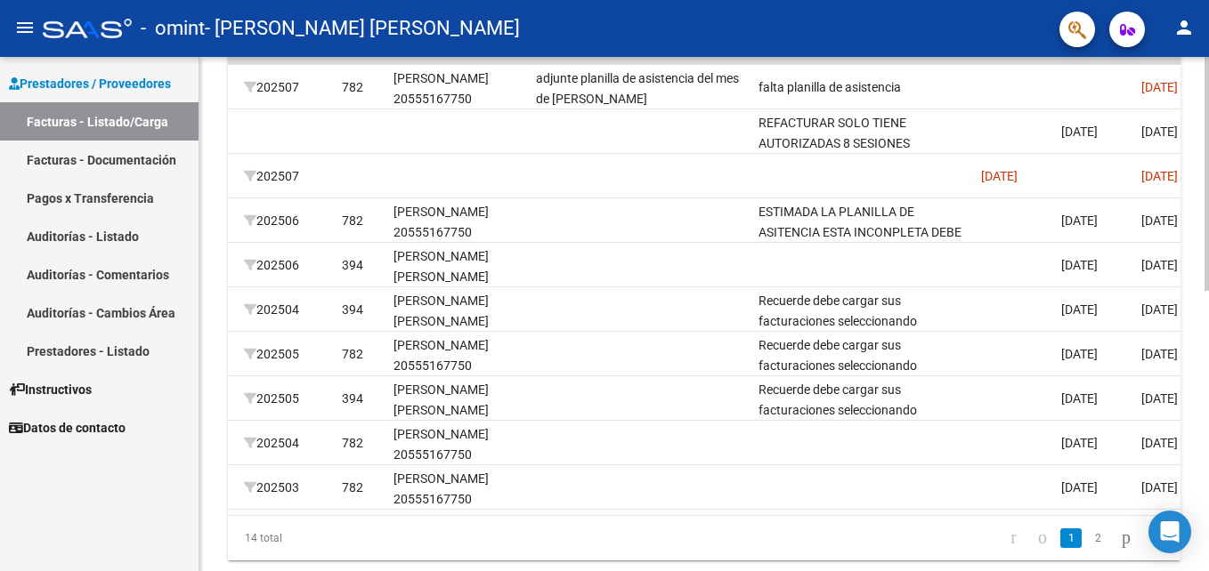
scroll to position [555, 0]
click at [1208, 399] on html "menu - omint - [PERSON_NAME] [PERSON_NAME] person Prestadores / Proveedores Fac…" at bounding box center [604, 285] width 1209 height 571
